Goal: Browse casually: Explore the website without a specific task or goal

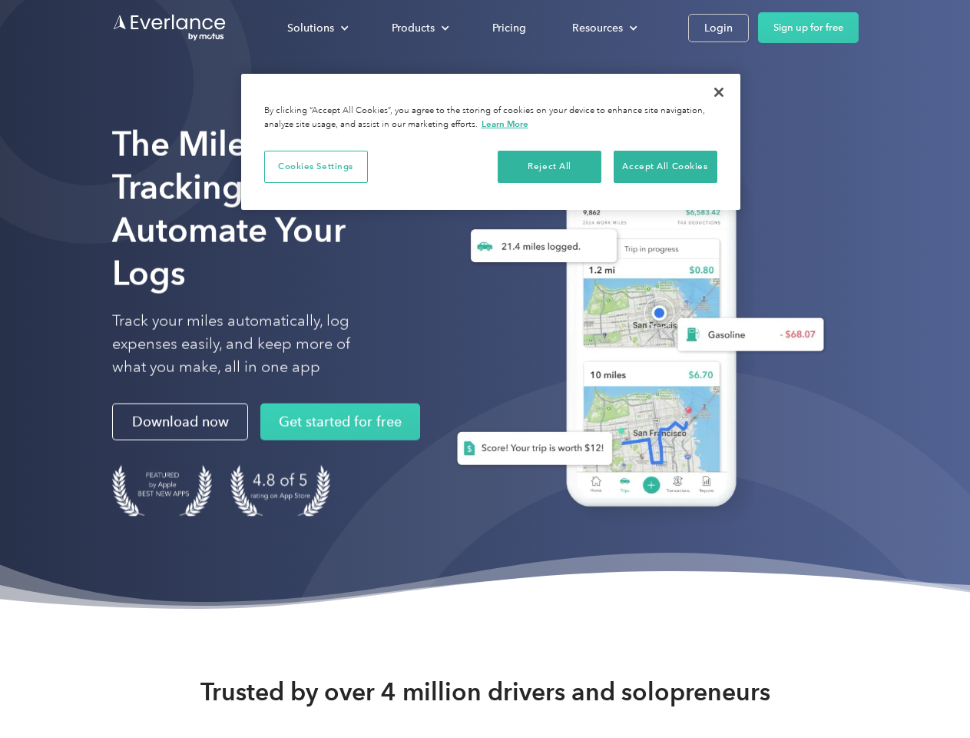
click at [317, 28] on div "Solutions" at bounding box center [310, 27] width 47 height 19
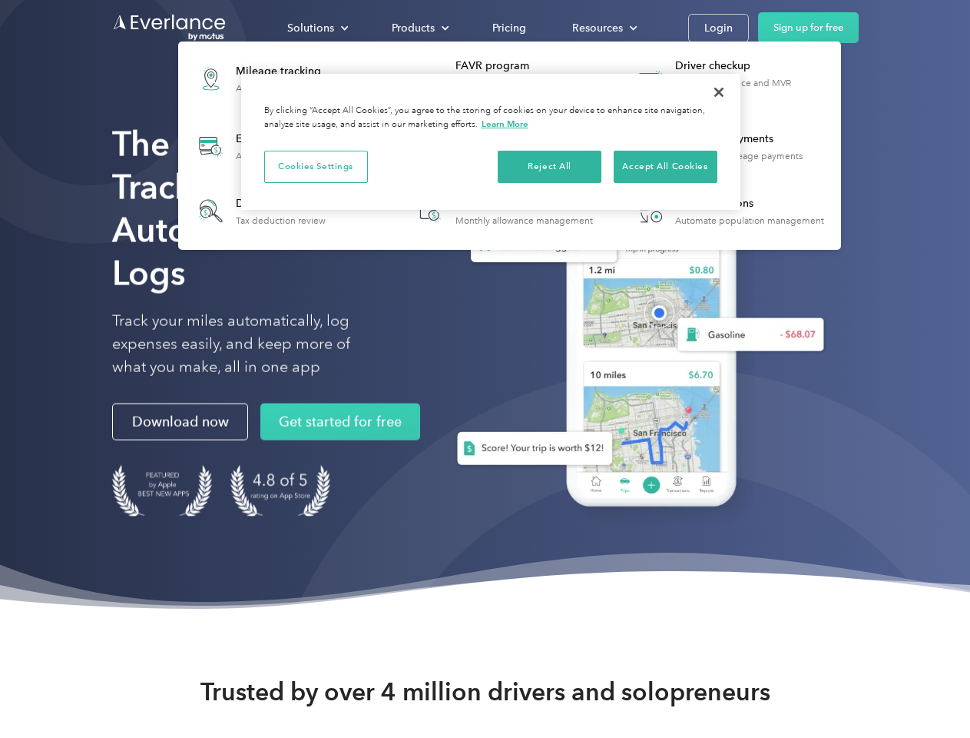
click at [419, 28] on div "Products" at bounding box center [413, 27] width 43 height 19
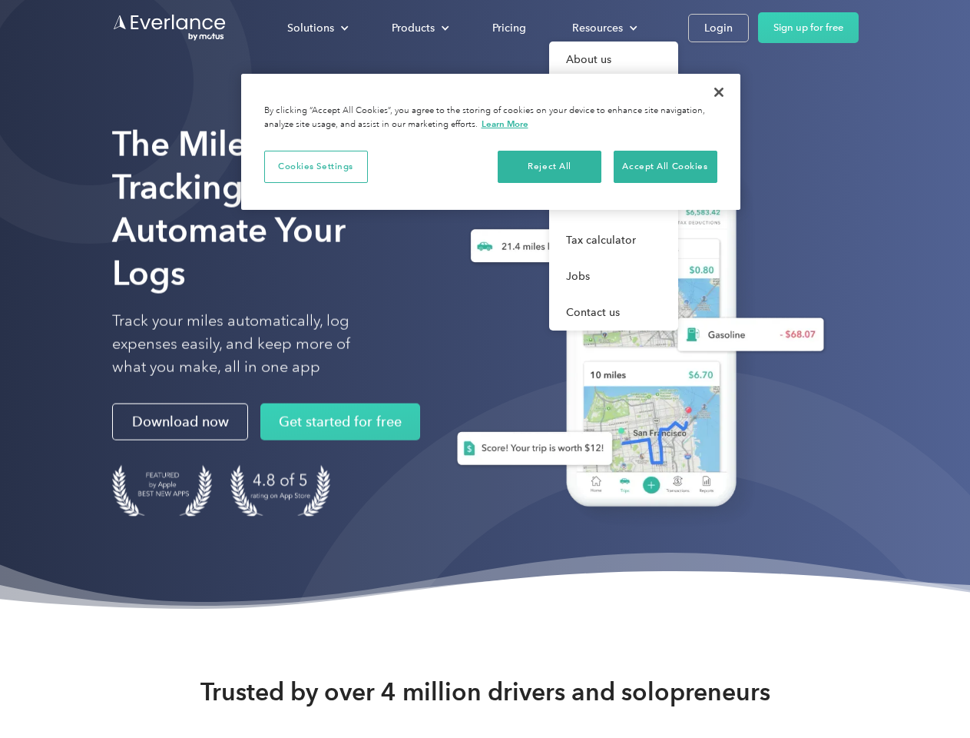
click at [603, 28] on div "Resources" at bounding box center [597, 27] width 51 height 19
click at [316, 166] on button "Cookies Settings" at bounding box center [316, 167] width 104 height 32
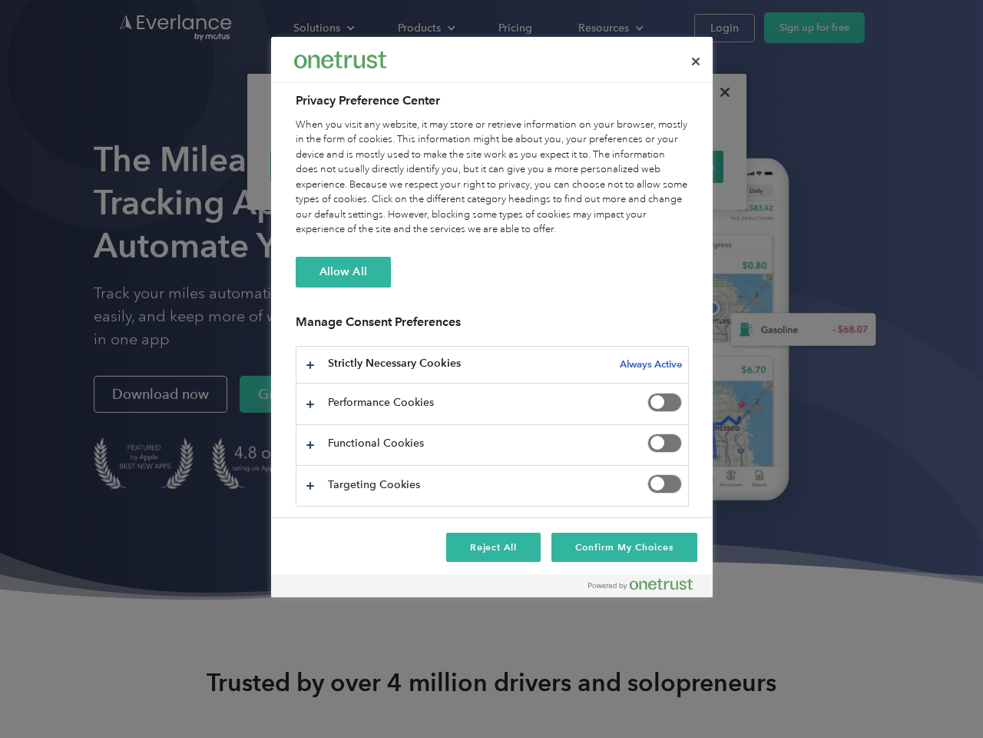
click at [550, 166] on div "When you visit any website, it may store or retrieve information on your browse…" at bounding box center [492, 178] width 393 height 120
click at [665, 166] on div "When you visit any website, it may store or retrieve information on your browse…" at bounding box center [492, 178] width 393 height 120
click at [719, 92] on div at bounding box center [491, 369] width 983 height 738
